Goal: Communication & Community: Share content

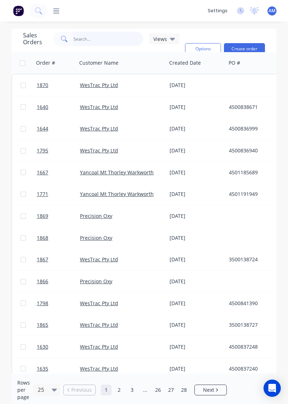
click at [83, 41] on input "text" at bounding box center [108, 39] width 70 height 14
click at [57, 111] on link "1640" at bounding box center [58, 107] width 43 height 22
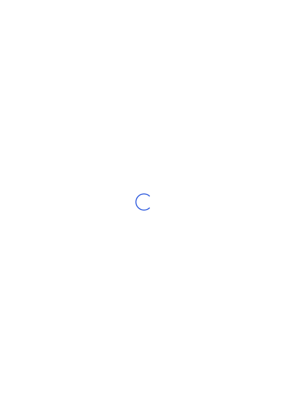
click at [150, 234] on div "Loading..." at bounding box center [144, 202] width 288 height 404
click at [177, 207] on div "Loading..." at bounding box center [144, 202] width 288 height 404
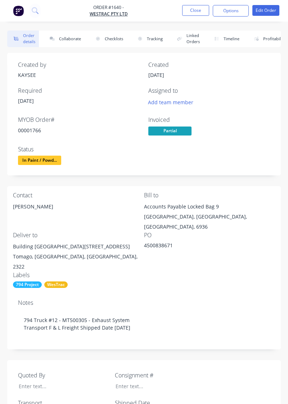
click at [78, 41] on button "Collaborate" at bounding box center [63, 39] width 41 height 17
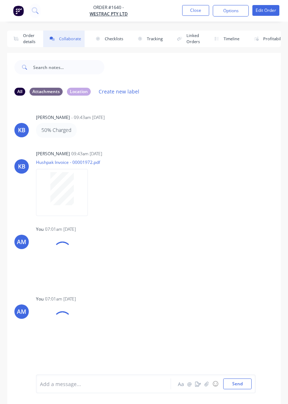
scroll to position [10, 0]
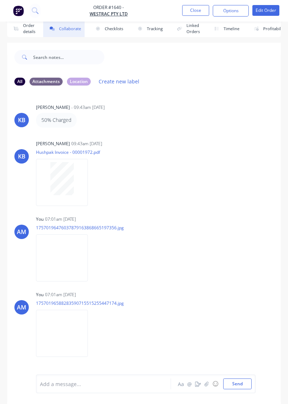
click at [100, 176] on div "Labels Download" at bounding box center [68, 183] width 64 height 54
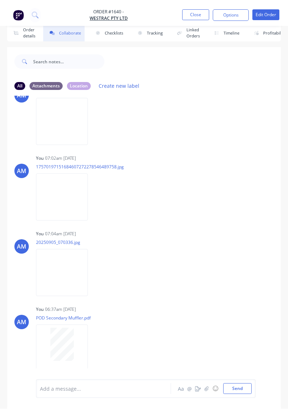
scroll to position [343, 0]
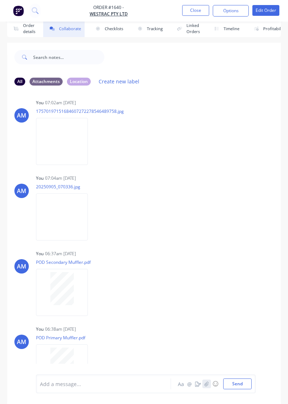
click at [207, 386] on icon "button" at bounding box center [206, 383] width 4 height 5
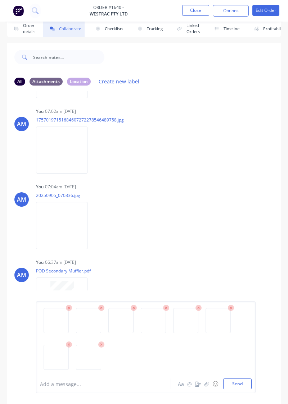
click at [92, 348] on img at bounding box center [88, 348] width 19 height 0
click at [101, 345] on icon at bounding box center [101, 345] width 2 height 2
click at [60, 348] on img at bounding box center [56, 348] width 19 height 0
click at [237, 387] on button "Send" at bounding box center [237, 384] width 28 height 11
click at [237, 227] on div "AM You 07:04am [DATE] 20250905_070336.jpg Labels Download Delete" at bounding box center [143, 214] width 273 height 65
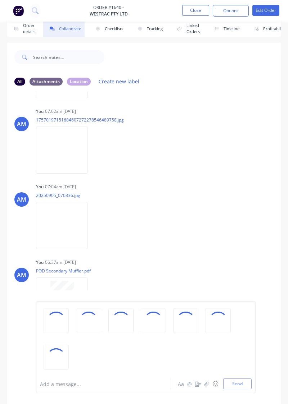
scroll to position [343, 0]
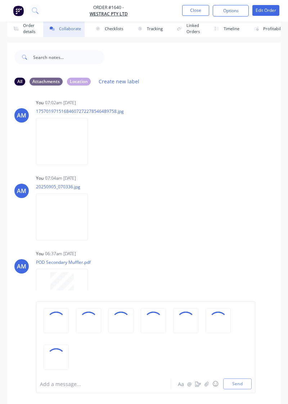
click at [219, 276] on div "AM You 06:37am [DATE] POD Secondary Muffler.pdf Labels Download Delete" at bounding box center [143, 280] width 273 height 65
click at [229, 401] on div "Add a message... Aa @ ☺ Send" at bounding box center [143, 348] width 273 height 114
click at [242, 393] on div "Add a message... Aa @ ☺ Send" at bounding box center [145, 347] width 219 height 92
click at [187, 288] on div "AM You 06:37am [DATE] POD Secondary Muffler.pdf Labels Download Delete" at bounding box center [143, 280] width 273 height 65
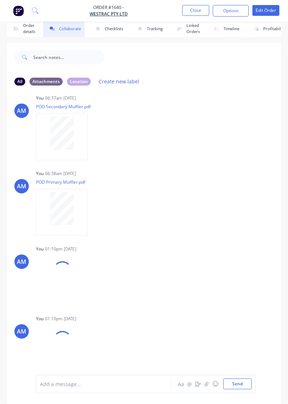
scroll to position [825, 0]
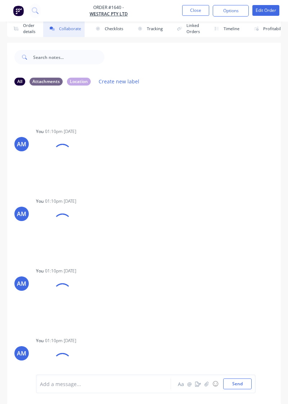
click at [109, 335] on div "You 01:10pm [DATE] 20250910_120620.jpg Labels Download Delete" at bounding box center [111, 364] width 150 height 59
